Goal: Navigation & Orientation: Go to known website

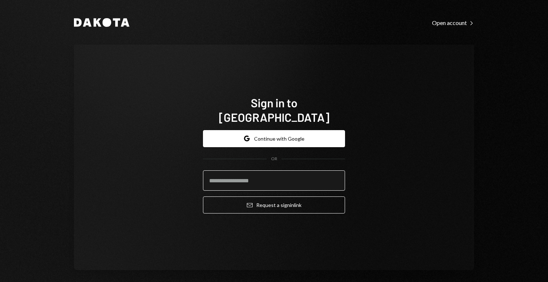
click at [246, 178] on input "email" at bounding box center [274, 180] width 142 height 20
type input "**********"
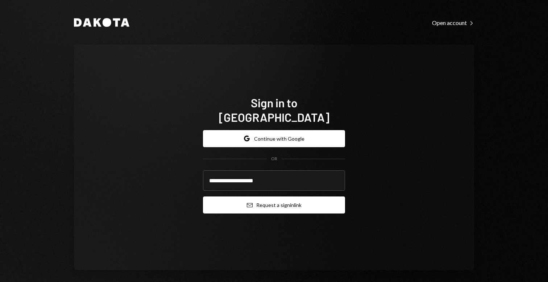
click at [276, 203] on button "Email Request a sign in link" at bounding box center [274, 205] width 142 height 17
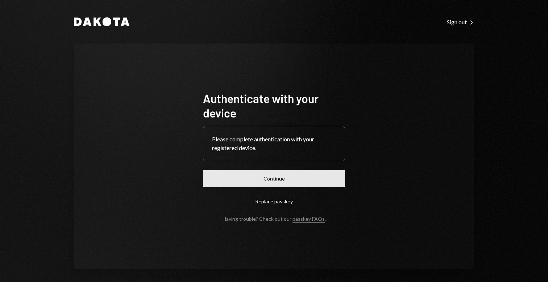
click at [290, 172] on button "Continue" at bounding box center [274, 178] width 142 height 17
